Goal: Task Accomplishment & Management: Manage account settings

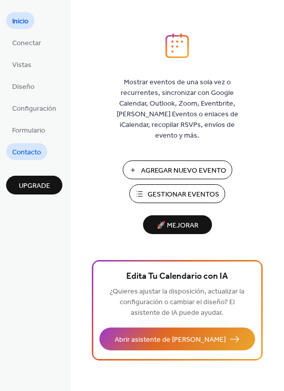
click at [29, 149] on span "Contacto" at bounding box center [26, 152] width 29 height 11
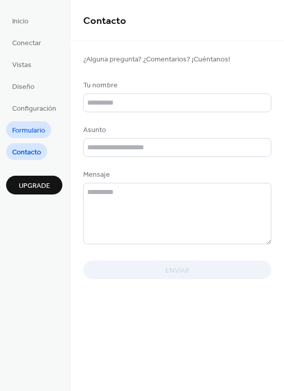
click at [29, 131] on span "Formulario" at bounding box center [28, 130] width 33 height 11
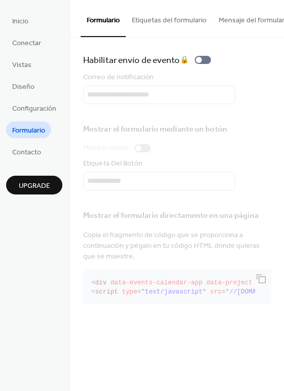
click at [156, 20] on button "Etiquetas del formulario" at bounding box center [169, 18] width 87 height 36
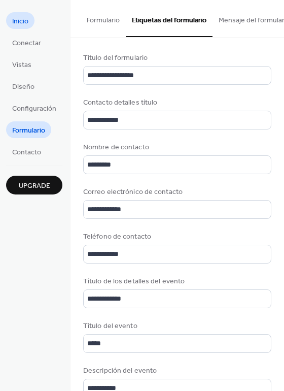
click at [24, 19] on span "Inicio" at bounding box center [20, 21] width 16 height 11
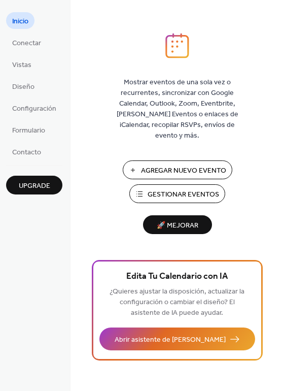
click at [165, 189] on span "Gestionar Eventos" at bounding box center [184, 194] width 72 height 11
